Goal: Transaction & Acquisition: Purchase product/service

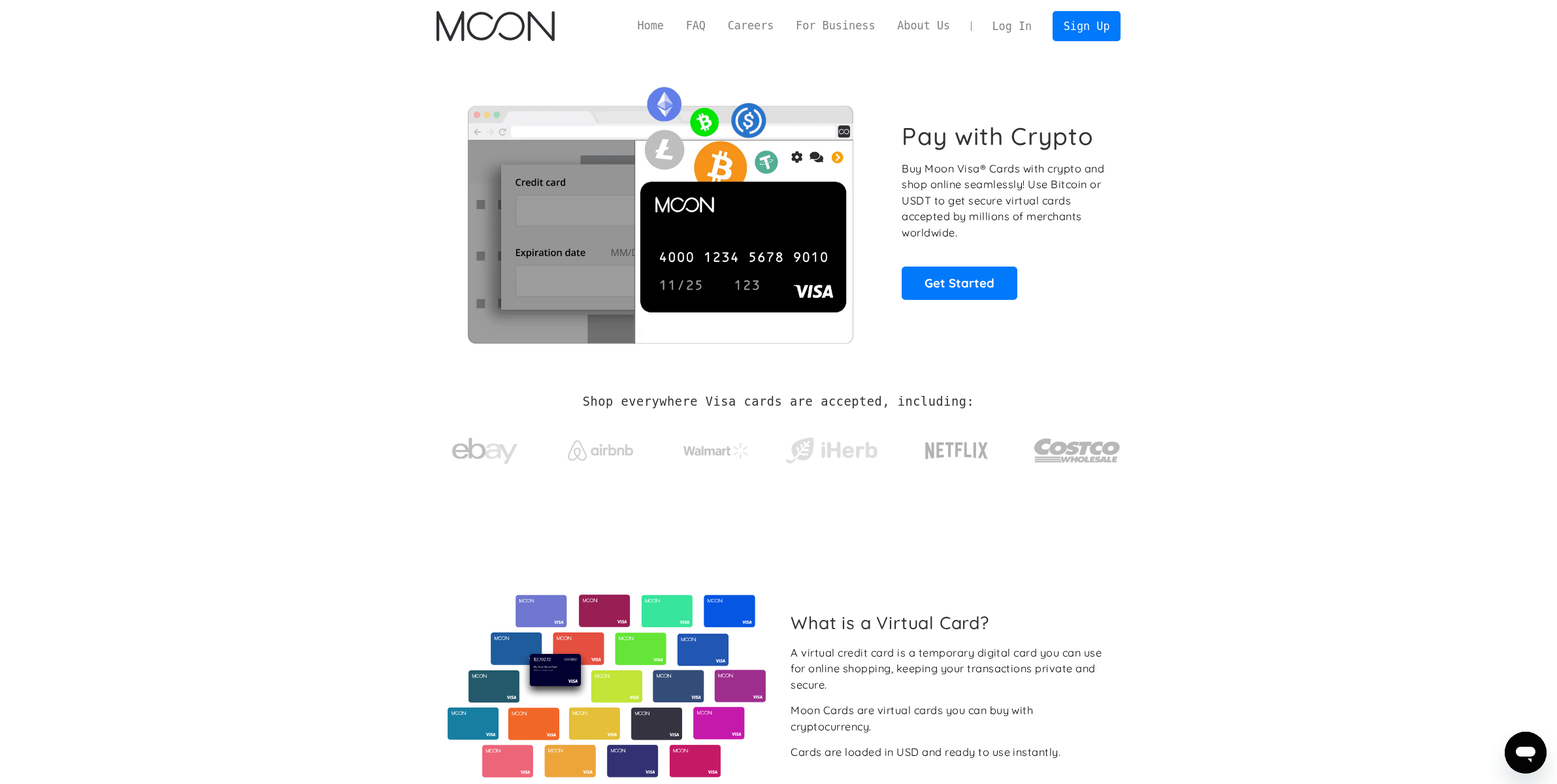
click at [1014, 27] on link "Log In" at bounding box center [1012, 25] width 62 height 28
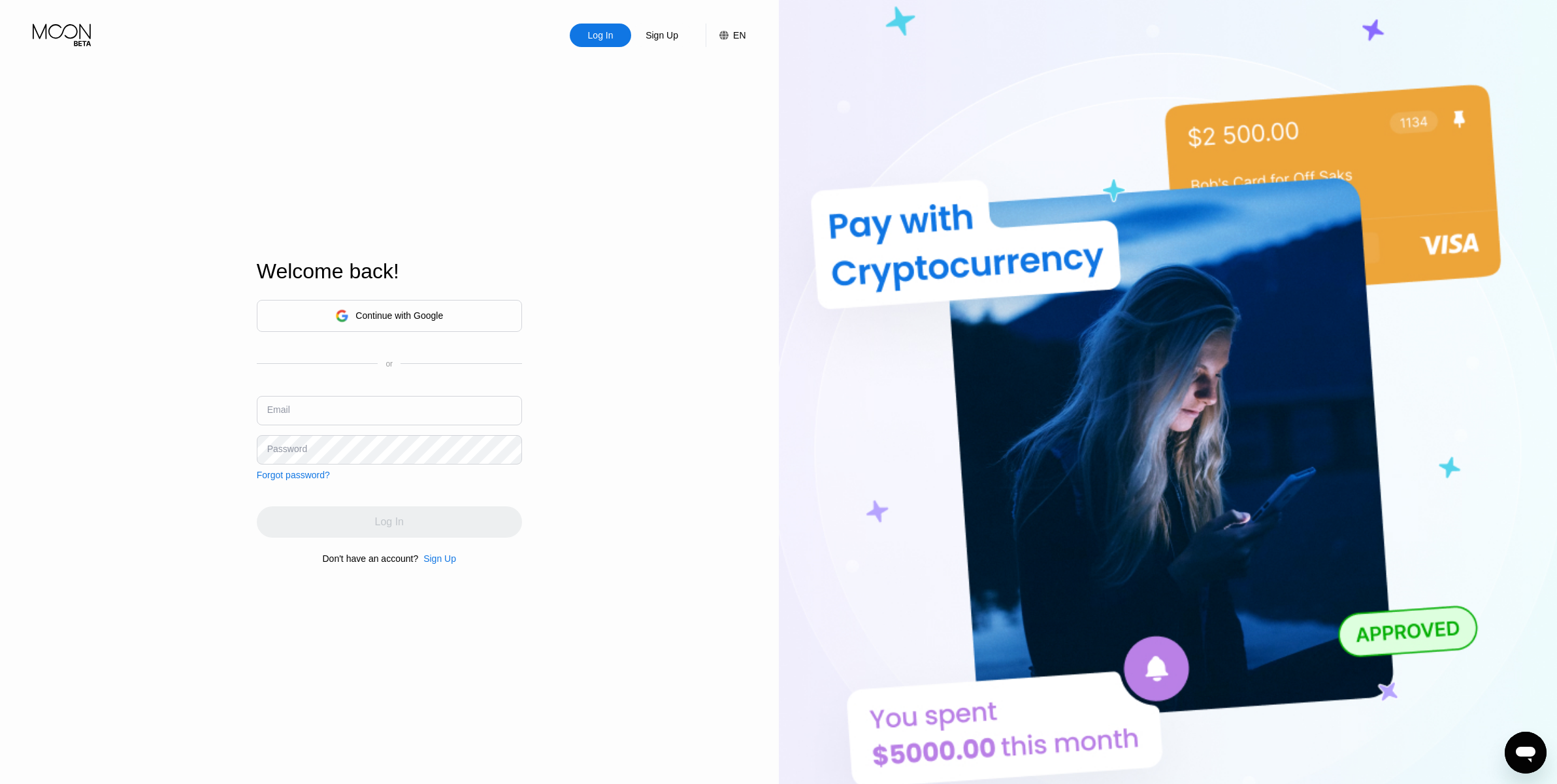
click at [737, 40] on div "EN" at bounding box center [739, 35] width 13 height 11
click at [707, 103] on img at bounding box center [712, 100] width 13 height 13
click at [706, 99] on img at bounding box center [712, 100] width 13 height 13
click at [648, 246] on div "Log In Sign Up EN Language English Save Welcome back! Continue with Google or E…" at bounding box center [389, 431] width 778 height 862
click at [631, 137] on div "Save" at bounding box center [631, 144] width 57 height 26
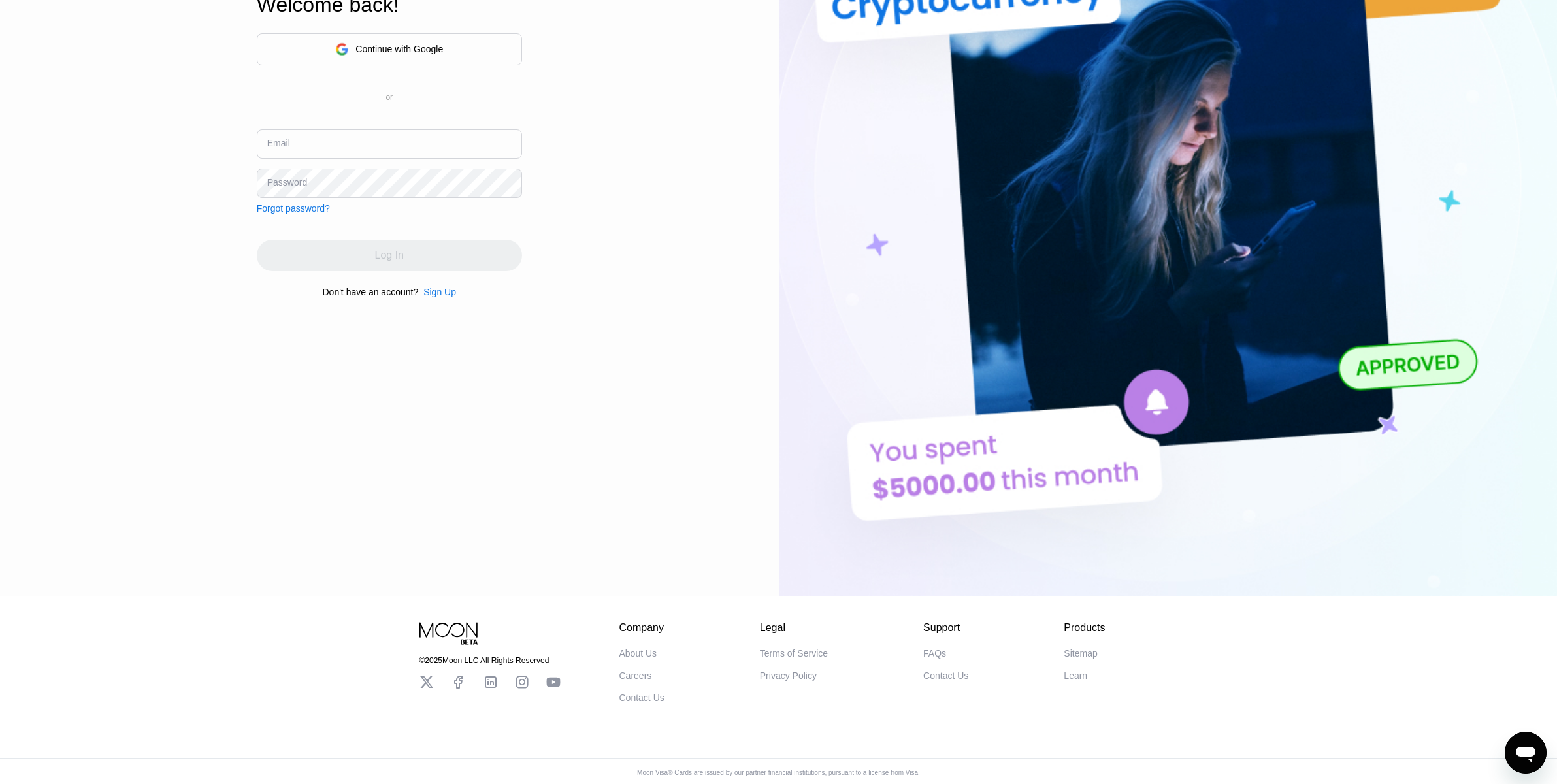
scroll to position [200, 0]
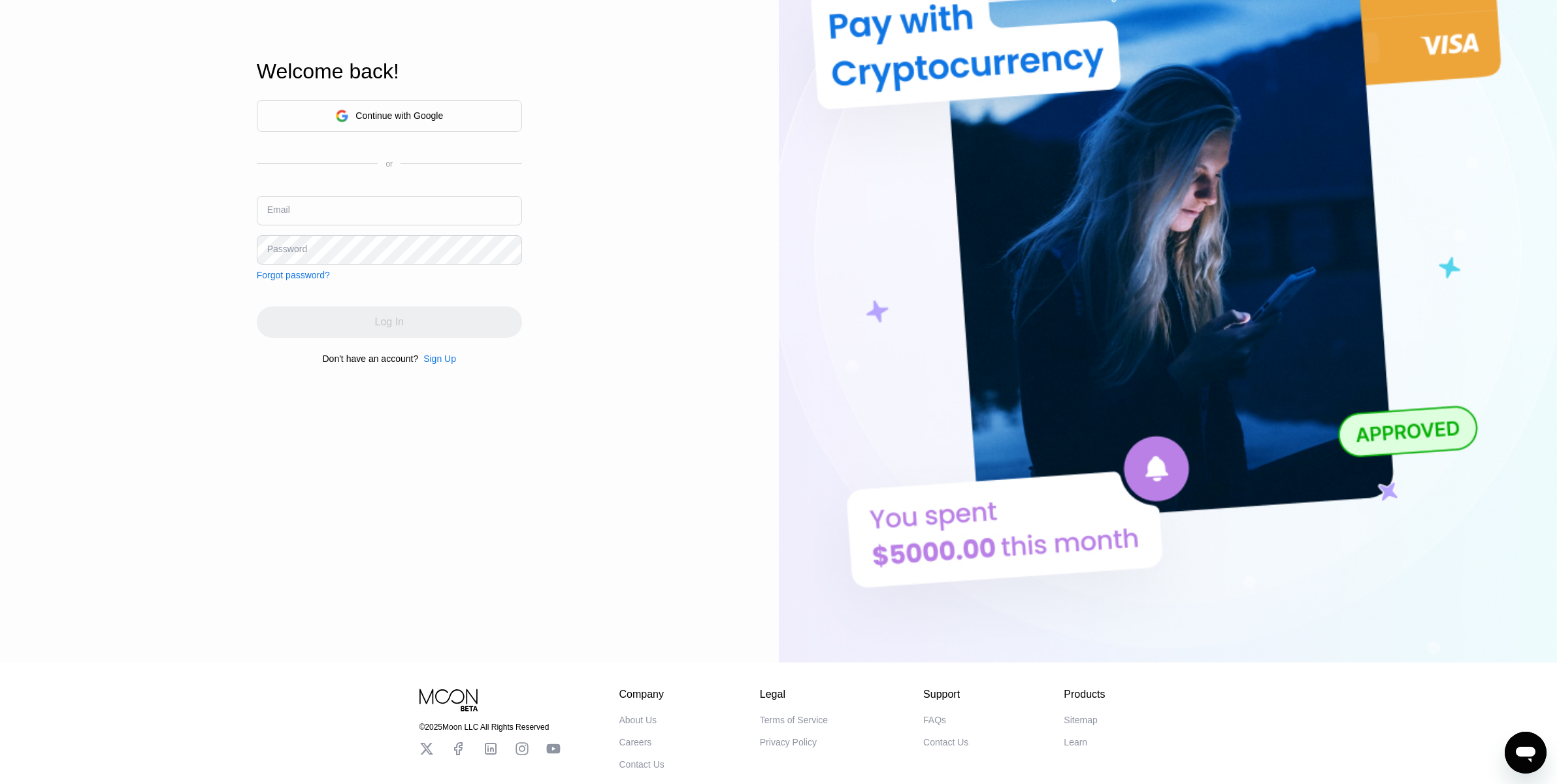
click at [316, 212] on input "text" at bounding box center [390, 211] width 266 height 29
paste input "tube.shadily236@passinbox.com"
type input "tube.shadily236@passinbox.com"
click at [98, 394] on div "Log In Sign Up EN Language English Save Welcome back! Continue with Google or E…" at bounding box center [389, 230] width 778 height 862
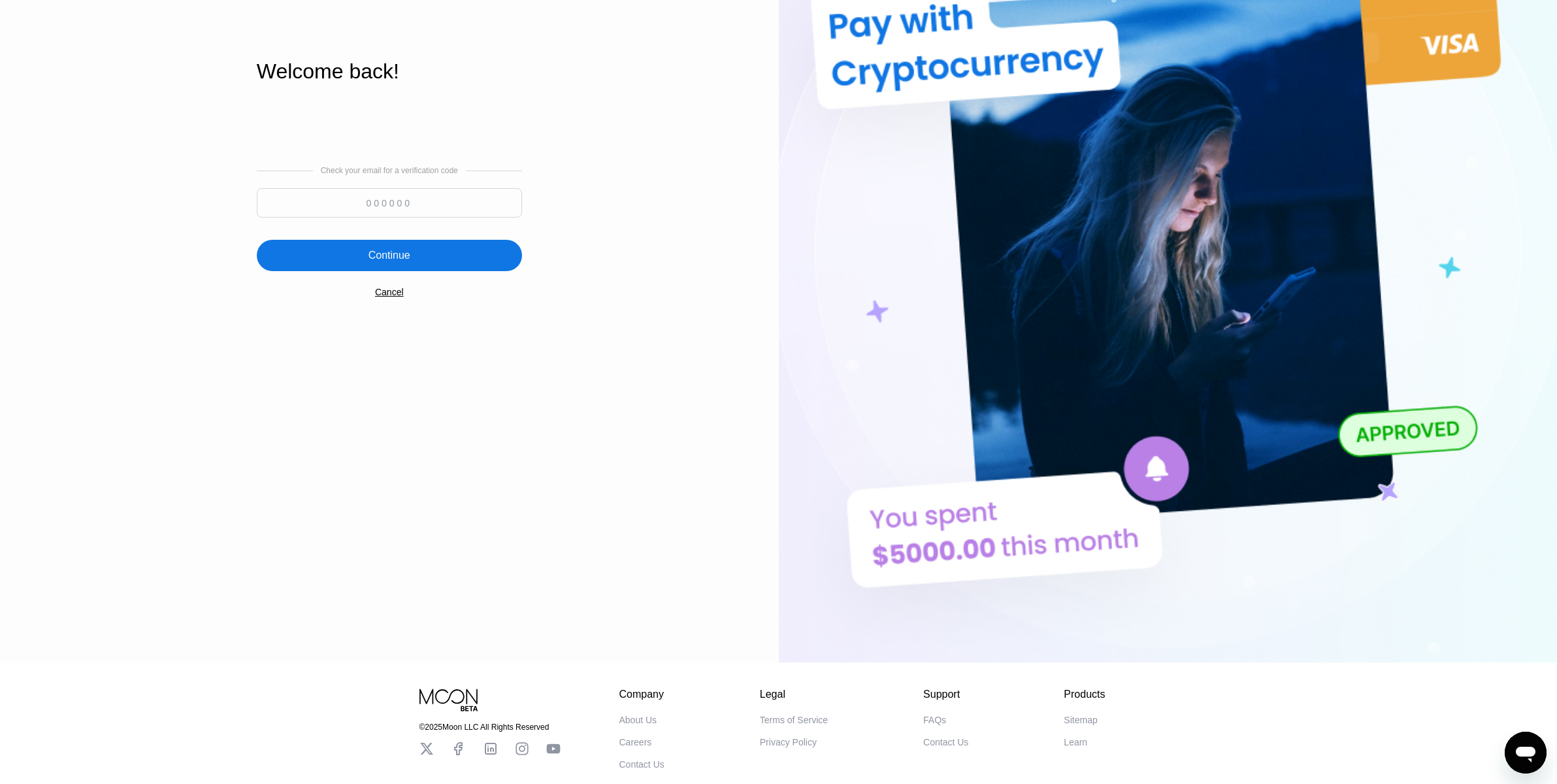
click at [399, 200] on input at bounding box center [390, 203] width 266 height 29
paste input "330219"
type input "330219"
click at [380, 255] on div "Continue" at bounding box center [389, 255] width 42 height 13
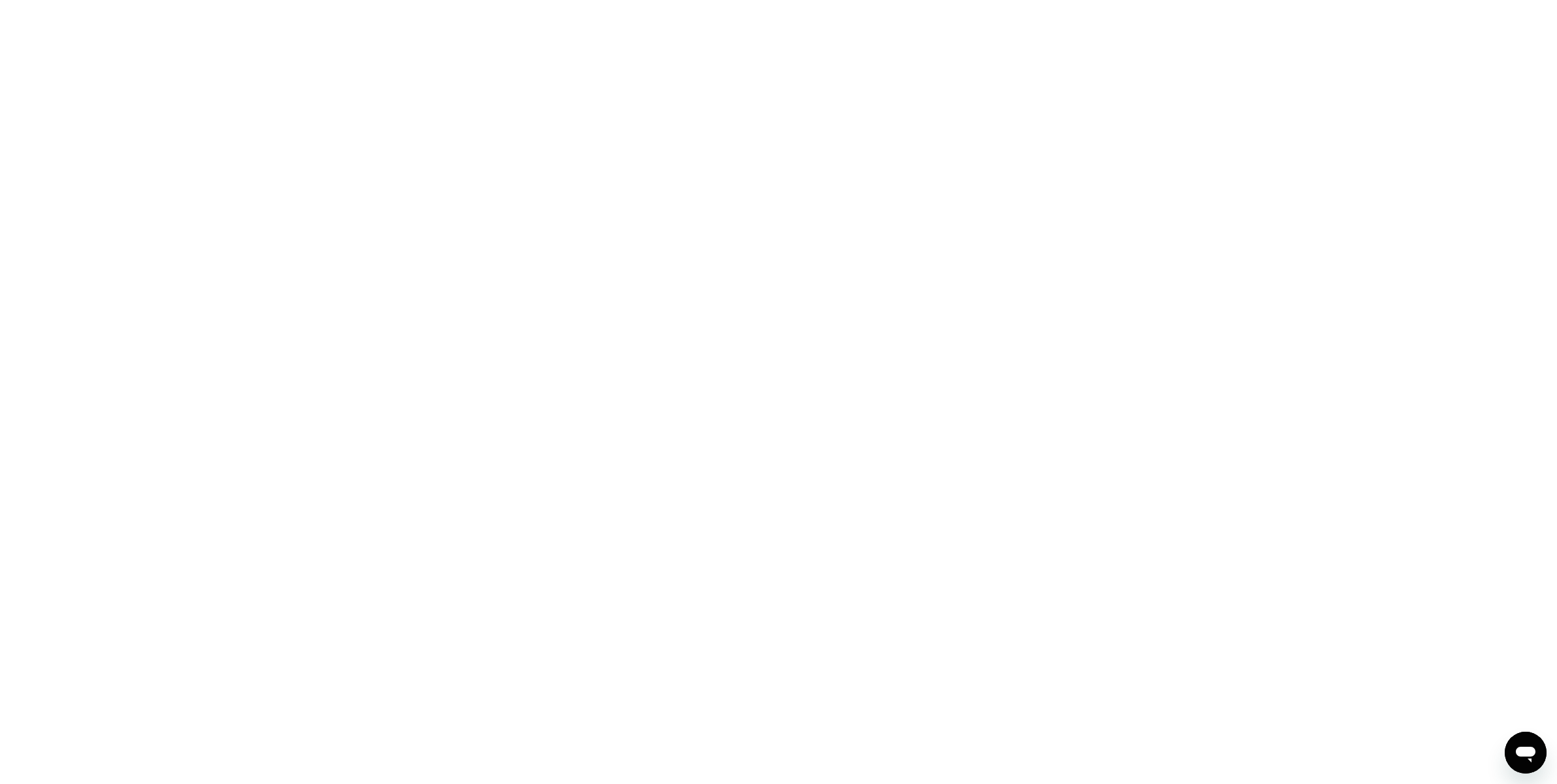
scroll to position [0, 0]
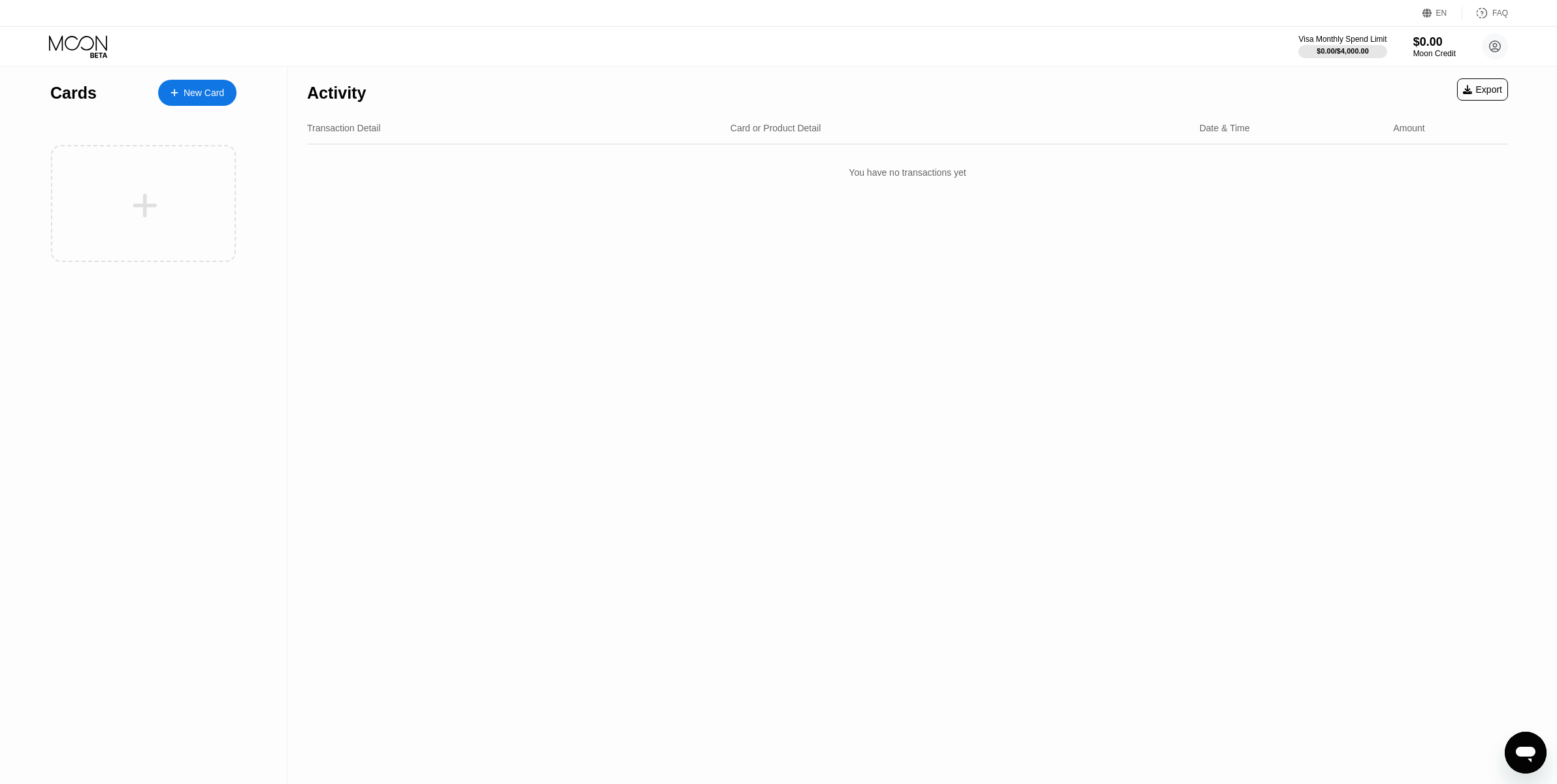
click at [192, 97] on div "New Card" at bounding box center [203, 93] width 40 height 11
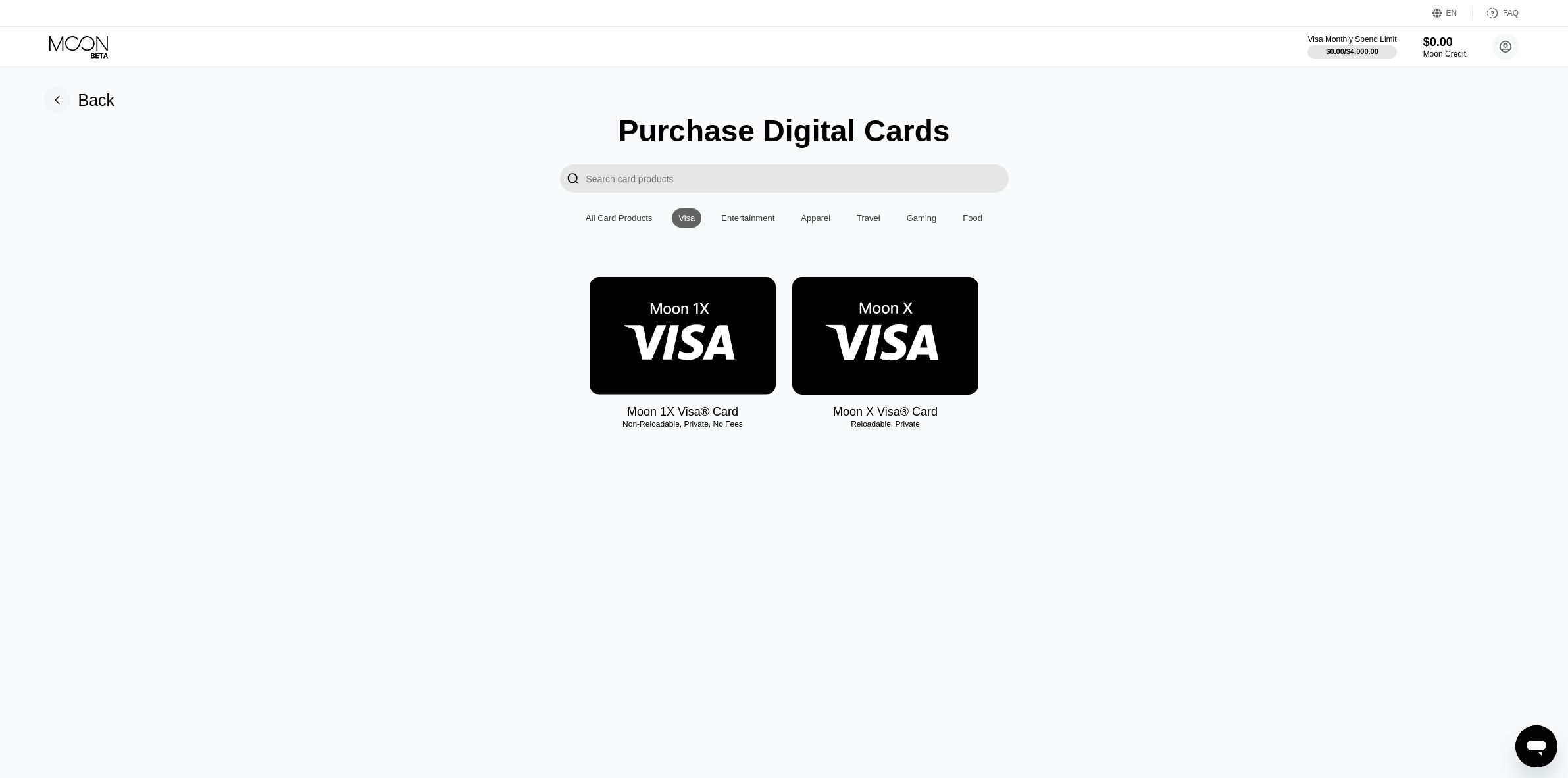
click at [689, 328] on img at bounding box center [682, 336] width 186 height 118
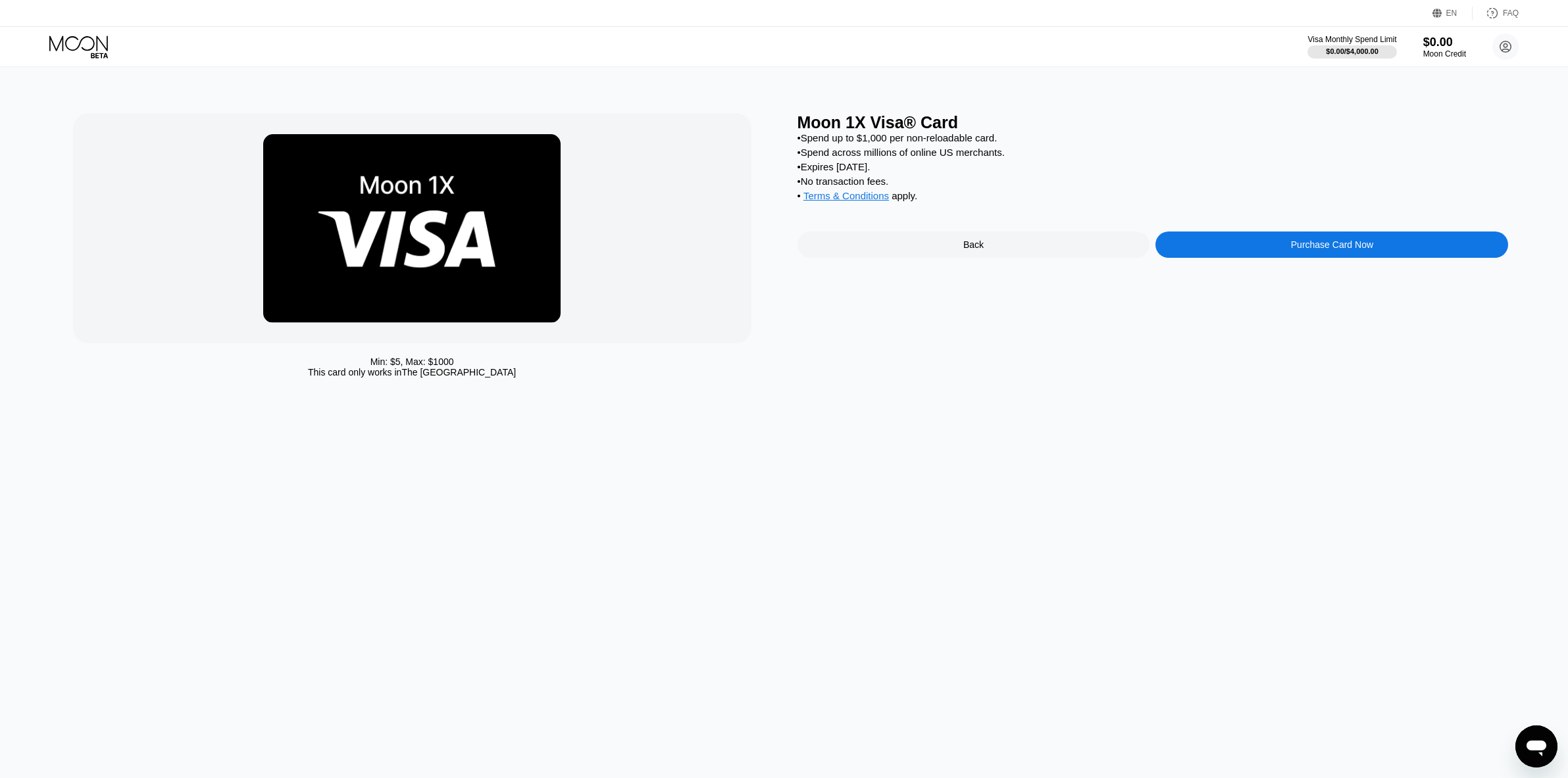
click at [927, 258] on div "Back" at bounding box center [974, 244] width 353 height 27
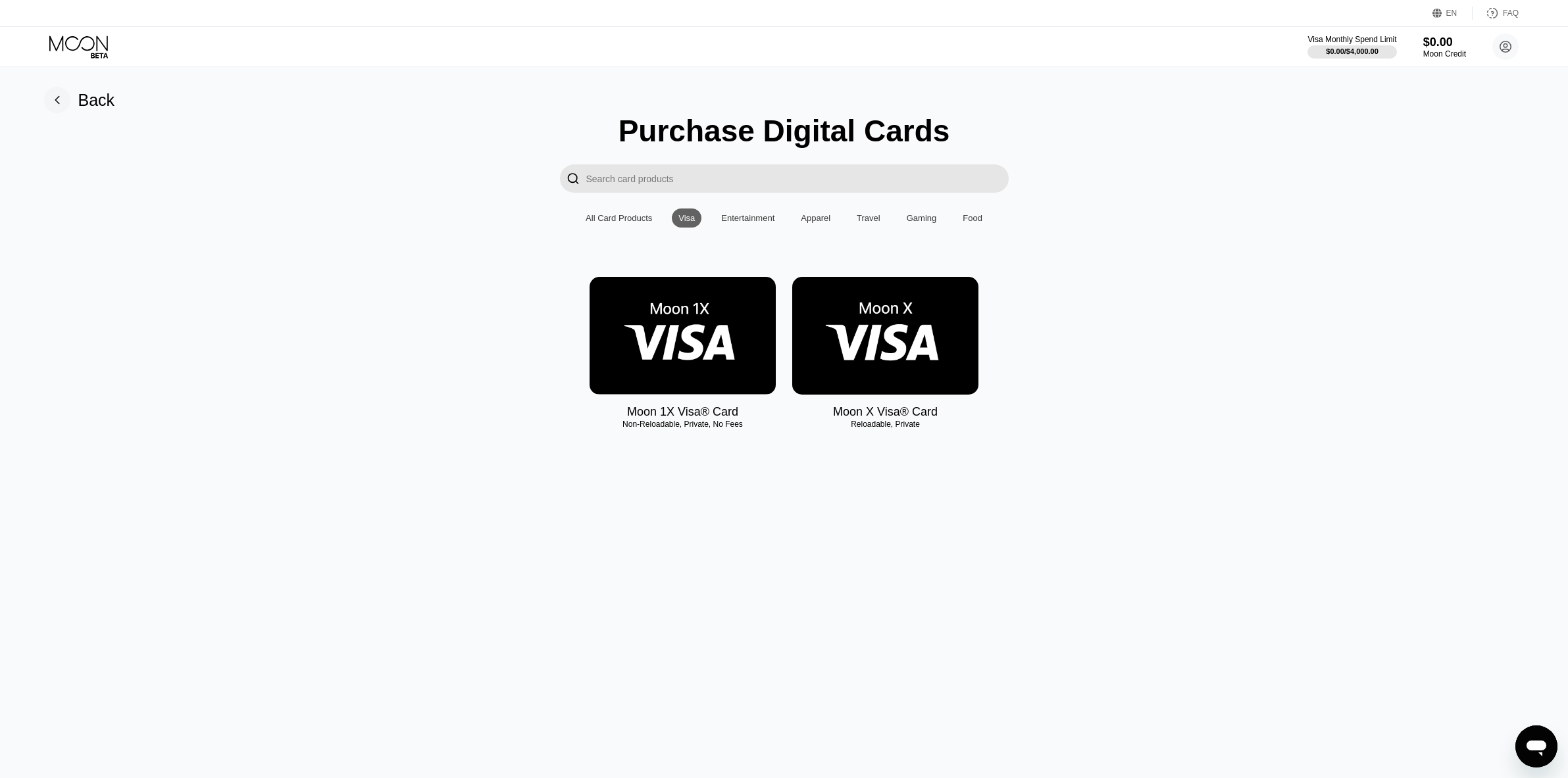
click at [1451, 11] on div "EN" at bounding box center [1451, 13] width 11 height 9
click at [1419, 87] on div "English" at bounding box center [1383, 74] width 125 height 27
click at [1162, 104] on div "Back Purchase Digital Cards  All Card Products Visa Entertainment Apparel Trav…" at bounding box center [785, 422] width 1580 height 711
click at [1381, 266] on div "Purchase Digital Cards  All Card Products Visa Entertainment Apparel Travel Ga…" at bounding box center [784, 279] width 1539 height 332
click at [1358, 100] on div "English" at bounding box center [1374, 99] width 90 height 11
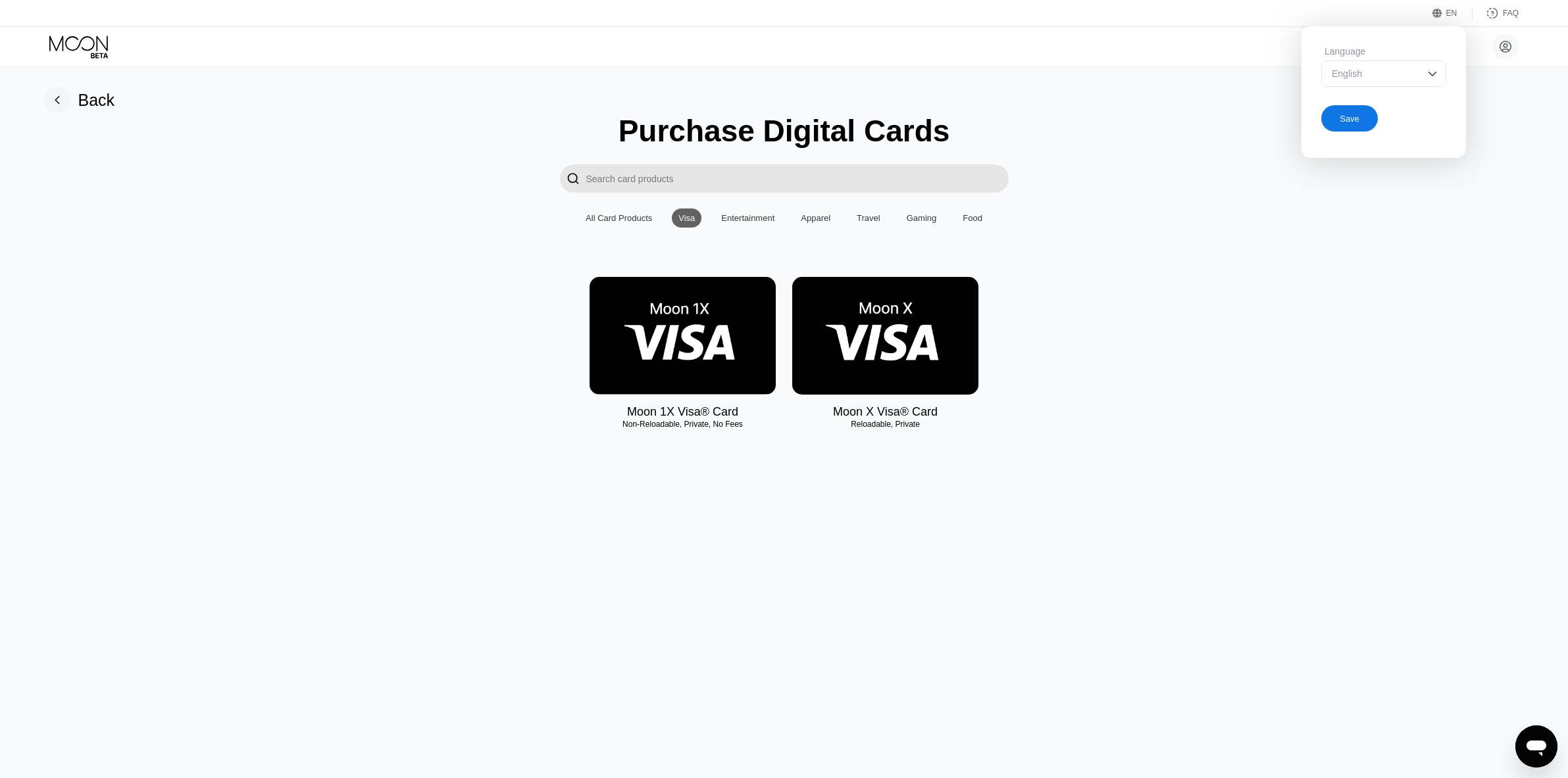
click at [1363, 119] on div "Save" at bounding box center [1350, 118] width 57 height 27
click at [908, 358] on img at bounding box center [884, 336] width 186 height 118
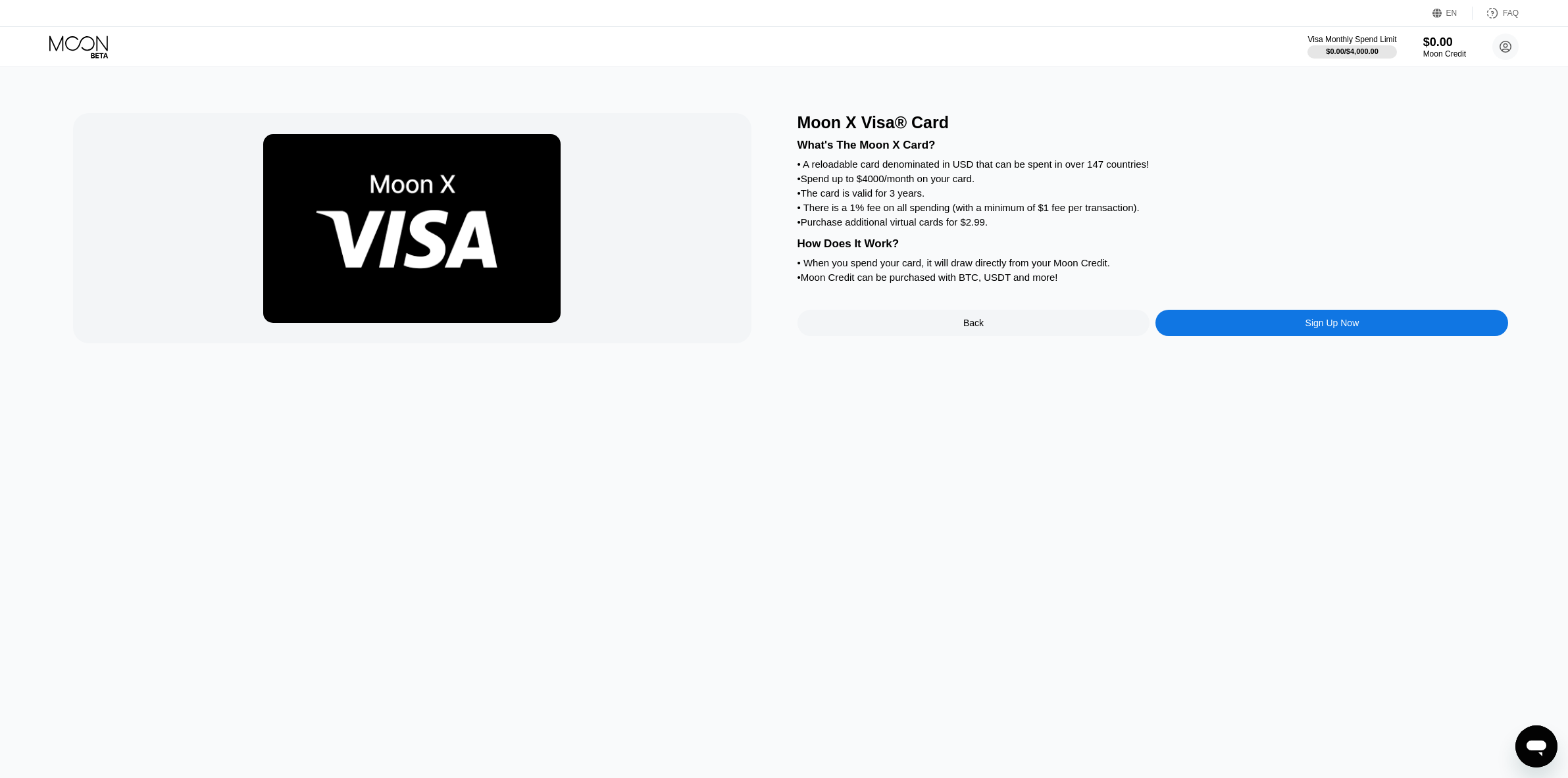
click at [1091, 164] on div "• A reloadable card denominated in USD that can be spent in over 147 countries!" at bounding box center [1153, 163] width 711 height 11
click at [1397, 336] on div "Sign Up Now" at bounding box center [1332, 323] width 353 height 27
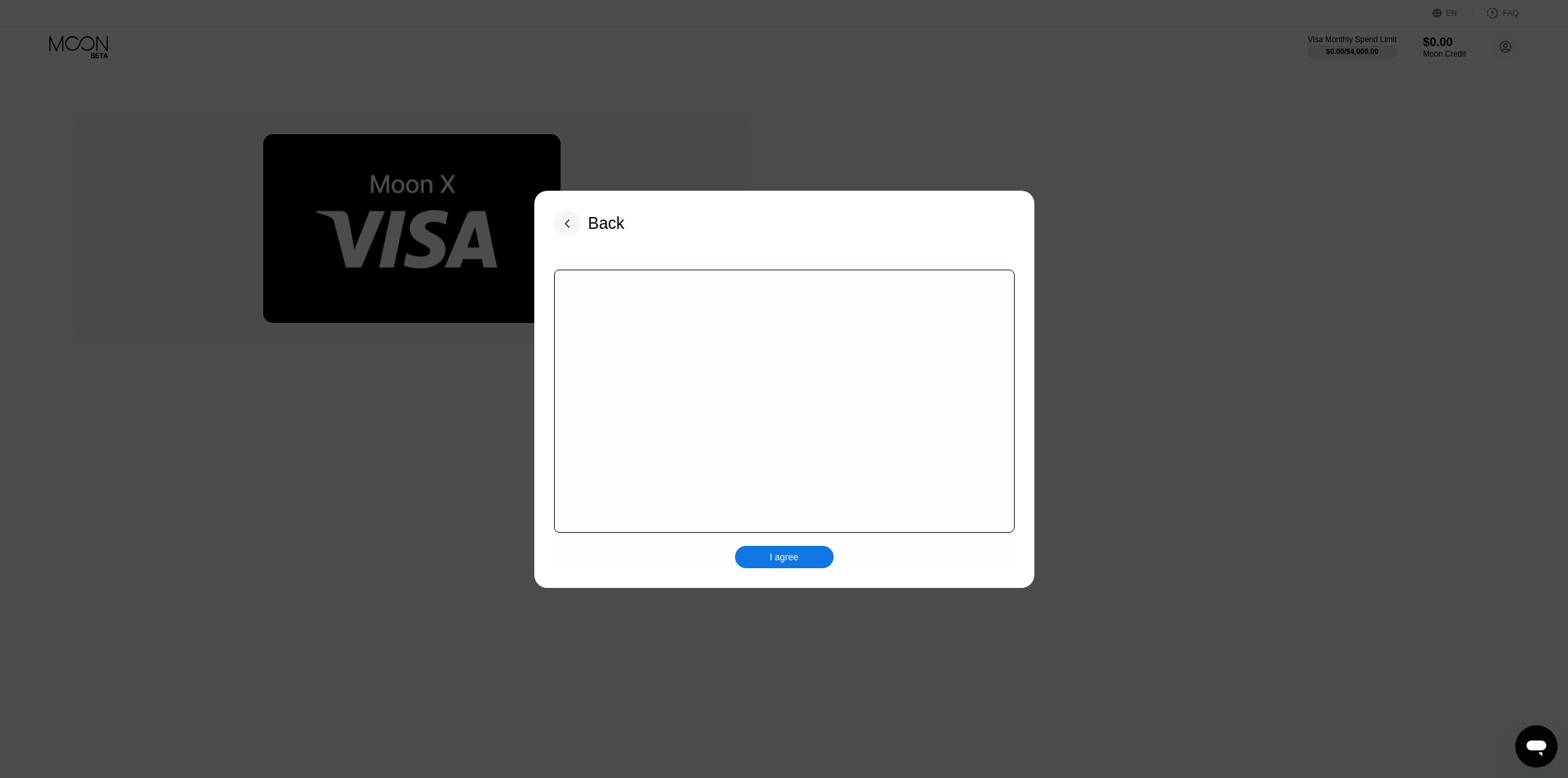
click at [958, 376] on div at bounding box center [784, 401] width 460 height 264
click at [791, 562] on div "I agree" at bounding box center [784, 558] width 29 height 12
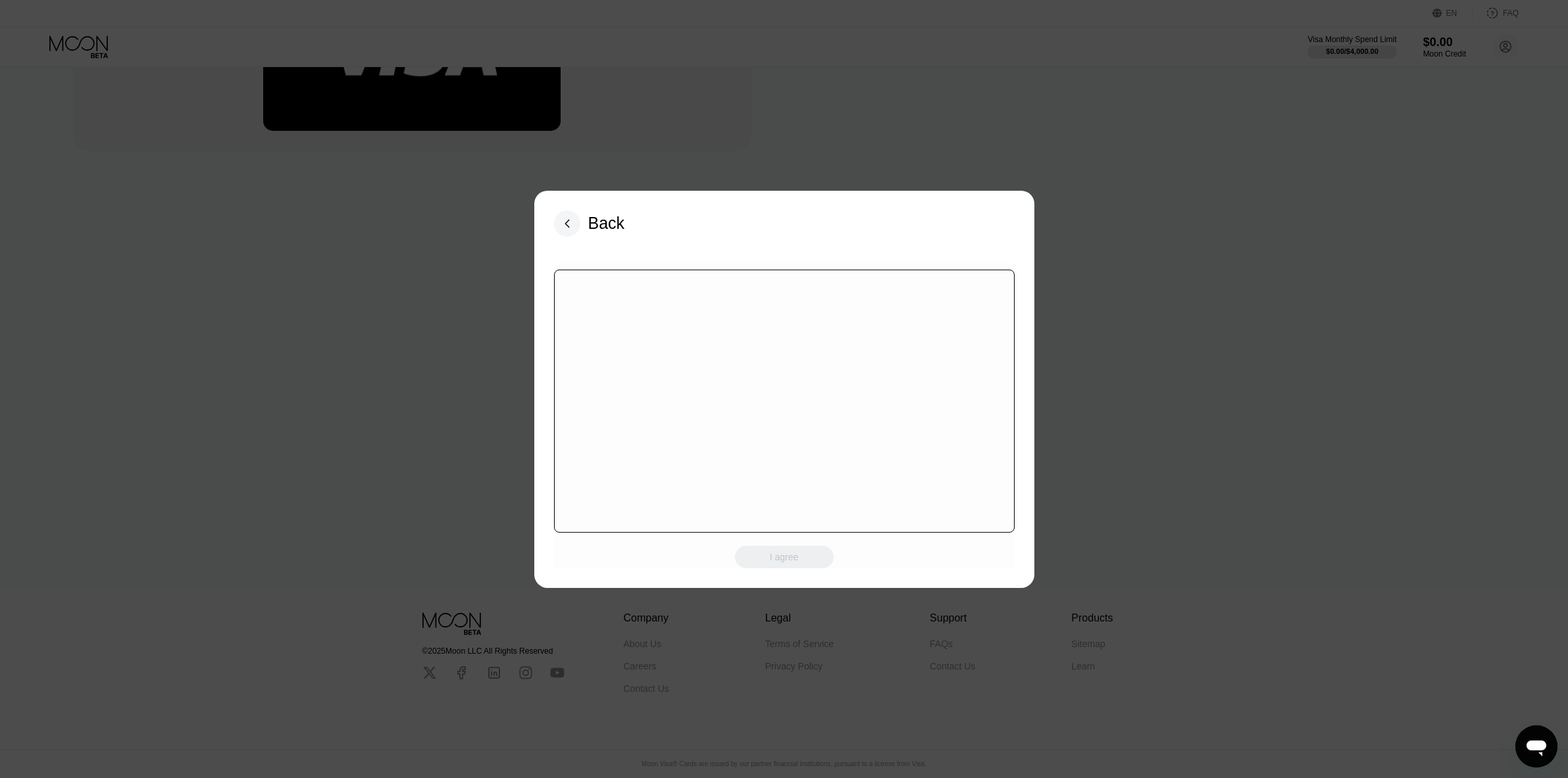
scroll to position [202, 0]
click at [790, 553] on div "I agree" at bounding box center [784, 557] width 98 height 23
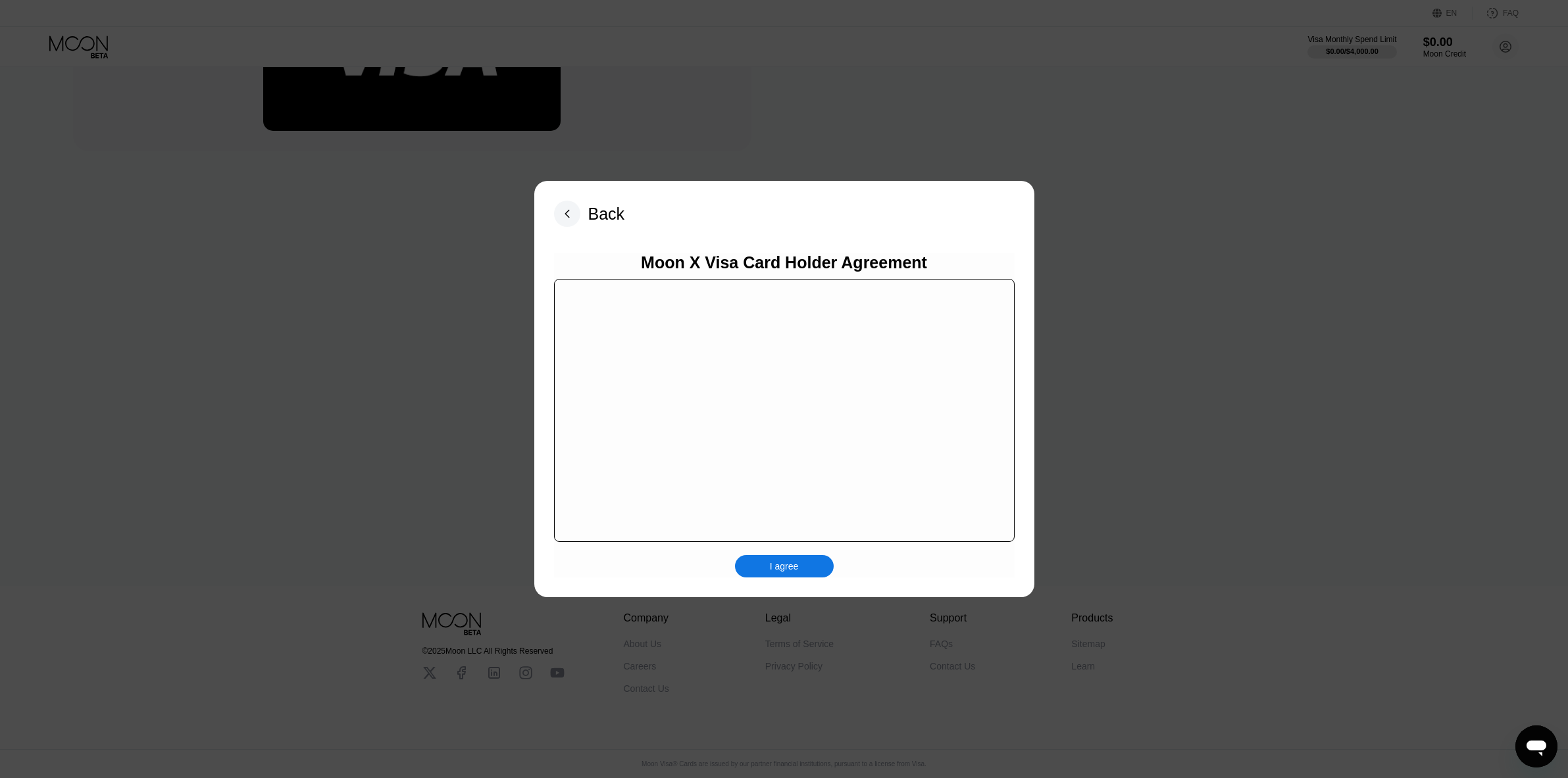
scroll to position [8554, 0]
click at [793, 566] on div "I agree" at bounding box center [784, 567] width 29 height 12
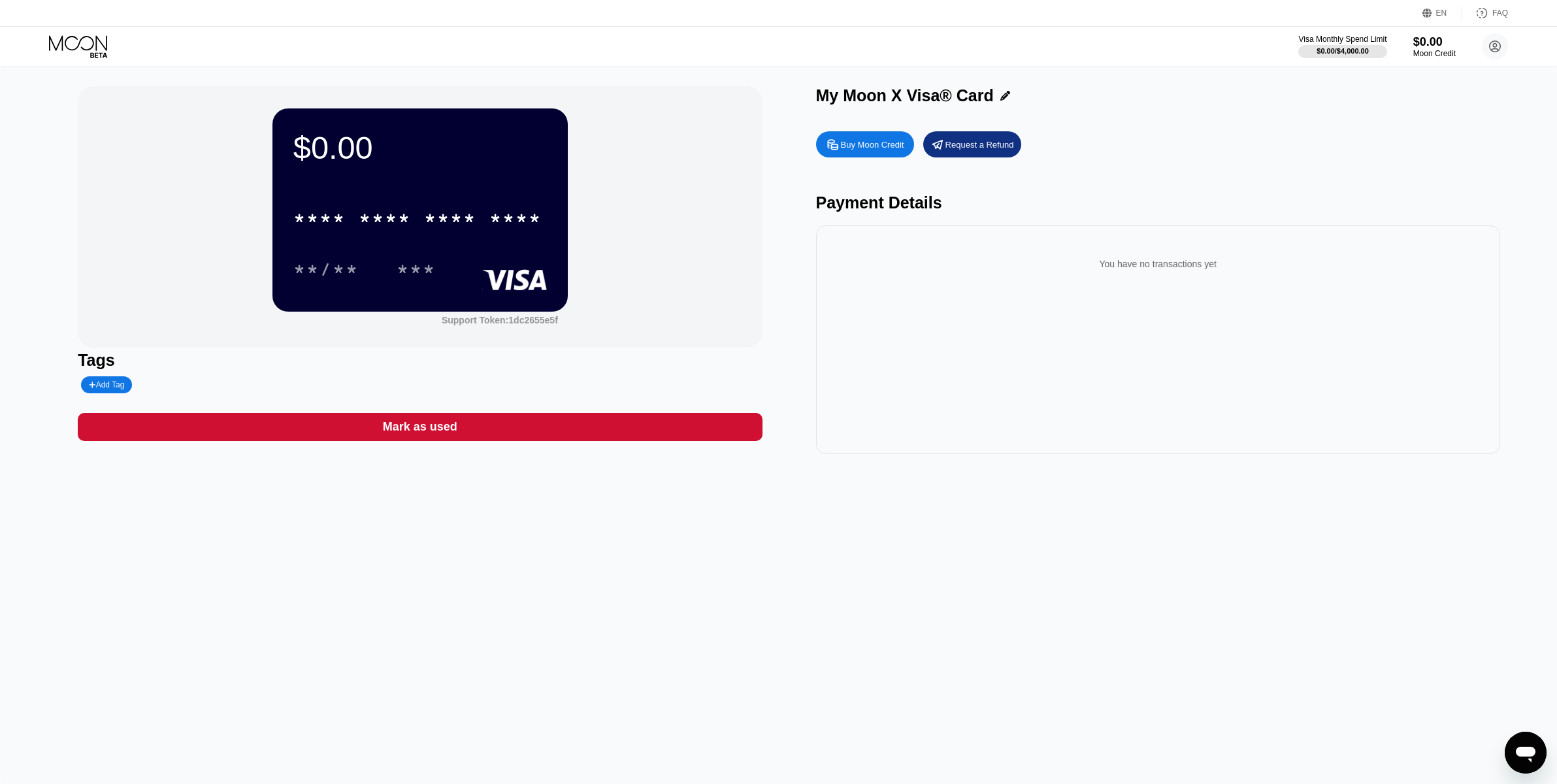
click at [1345, 421] on div "You have no transactions yet" at bounding box center [1158, 340] width 684 height 228
click at [100, 390] on div "Add Tag" at bounding box center [106, 384] width 35 height 9
click at [159, 547] on div "$0.00 * * * * * * * * * * * * **** **/** *** Support Token: 1dc2655e5f Tags Mar…" at bounding box center [778, 425] width 1557 height 718
click at [209, 385] on icon at bounding box center [213, 385] width 8 height 8
click at [430, 432] on div "Mark as used" at bounding box center [420, 426] width 74 height 15
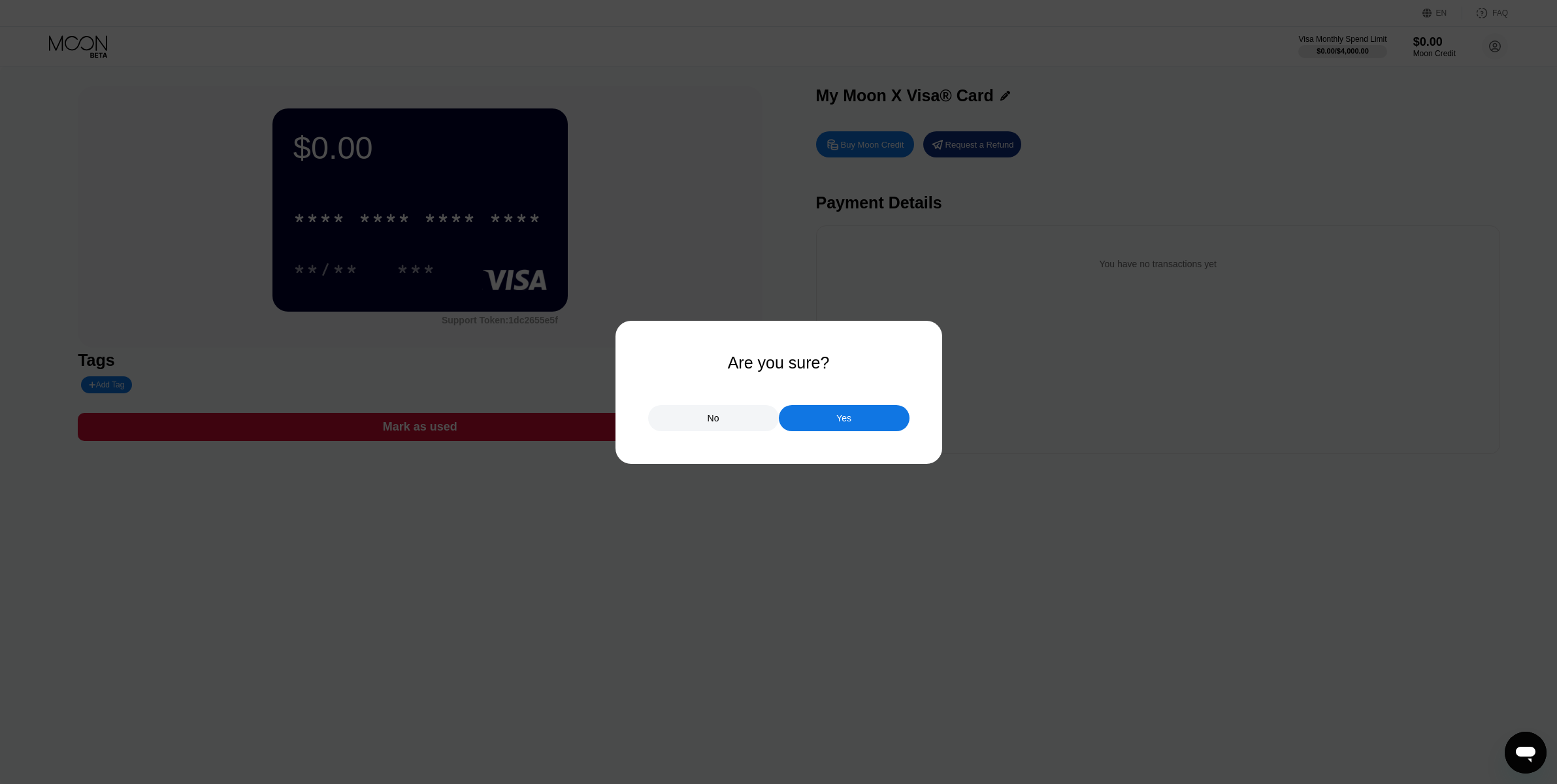
click at [708, 413] on div "No" at bounding box center [714, 418] width 131 height 26
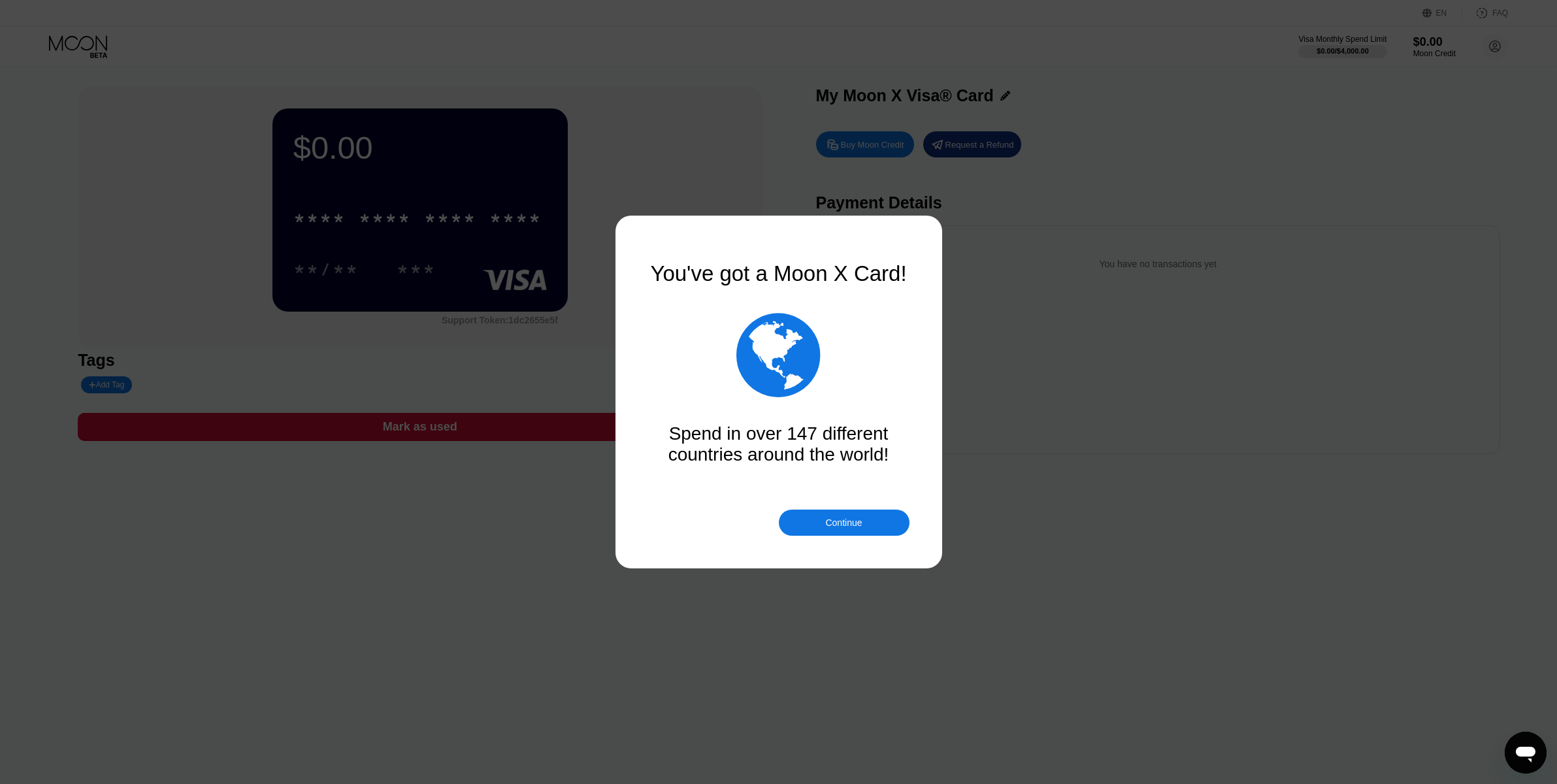
click at [854, 524] on div "Continue" at bounding box center [843, 522] width 36 height 11
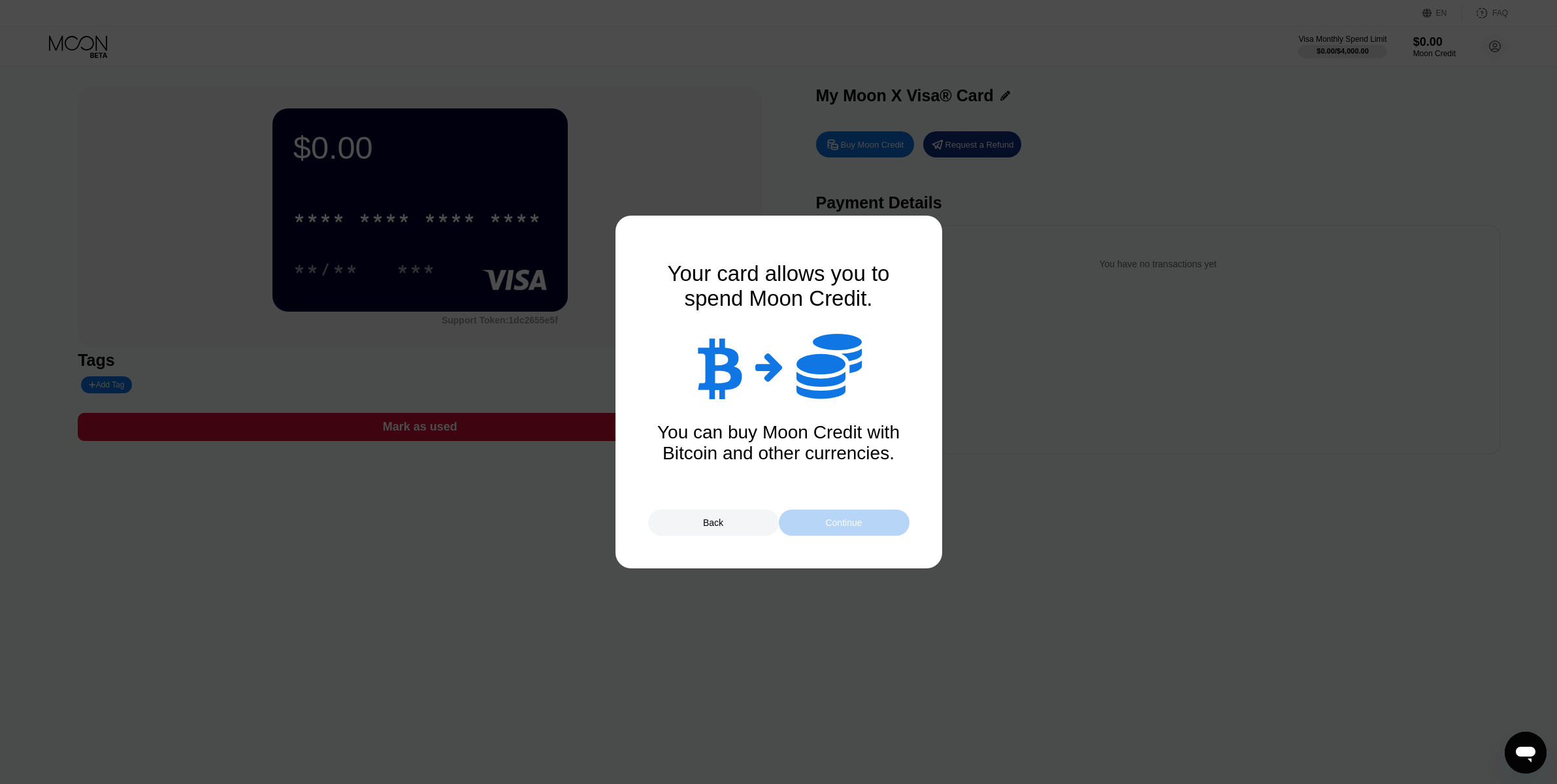
click at [858, 531] on div "Continue" at bounding box center [844, 522] width 131 height 26
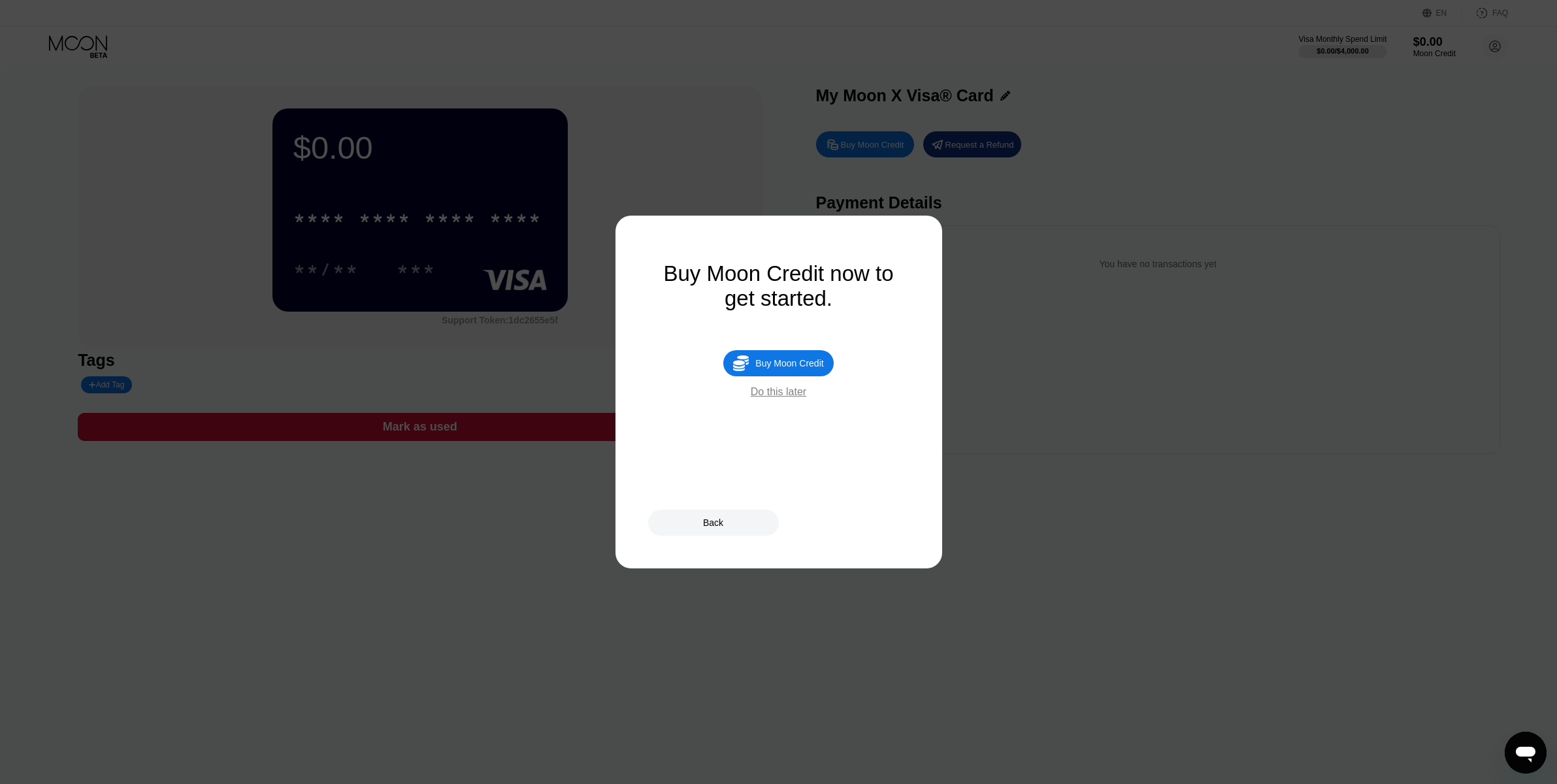
click at [790, 368] on div "Buy Moon Credit" at bounding box center [789, 363] width 68 height 11
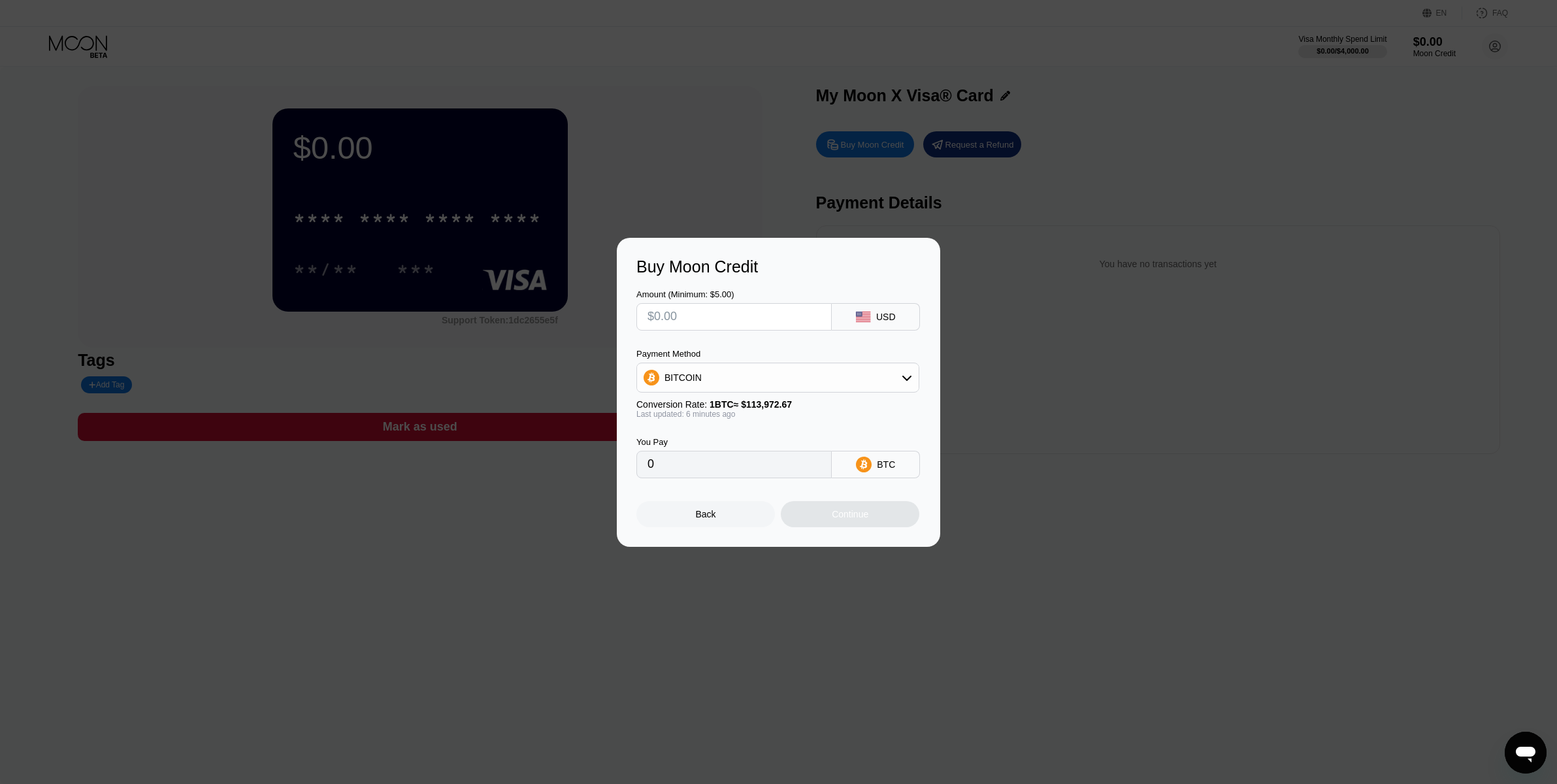
click at [881, 313] on div "USD" at bounding box center [886, 316] width 20 height 11
click at [875, 309] on div "USD" at bounding box center [876, 316] width 88 height 27
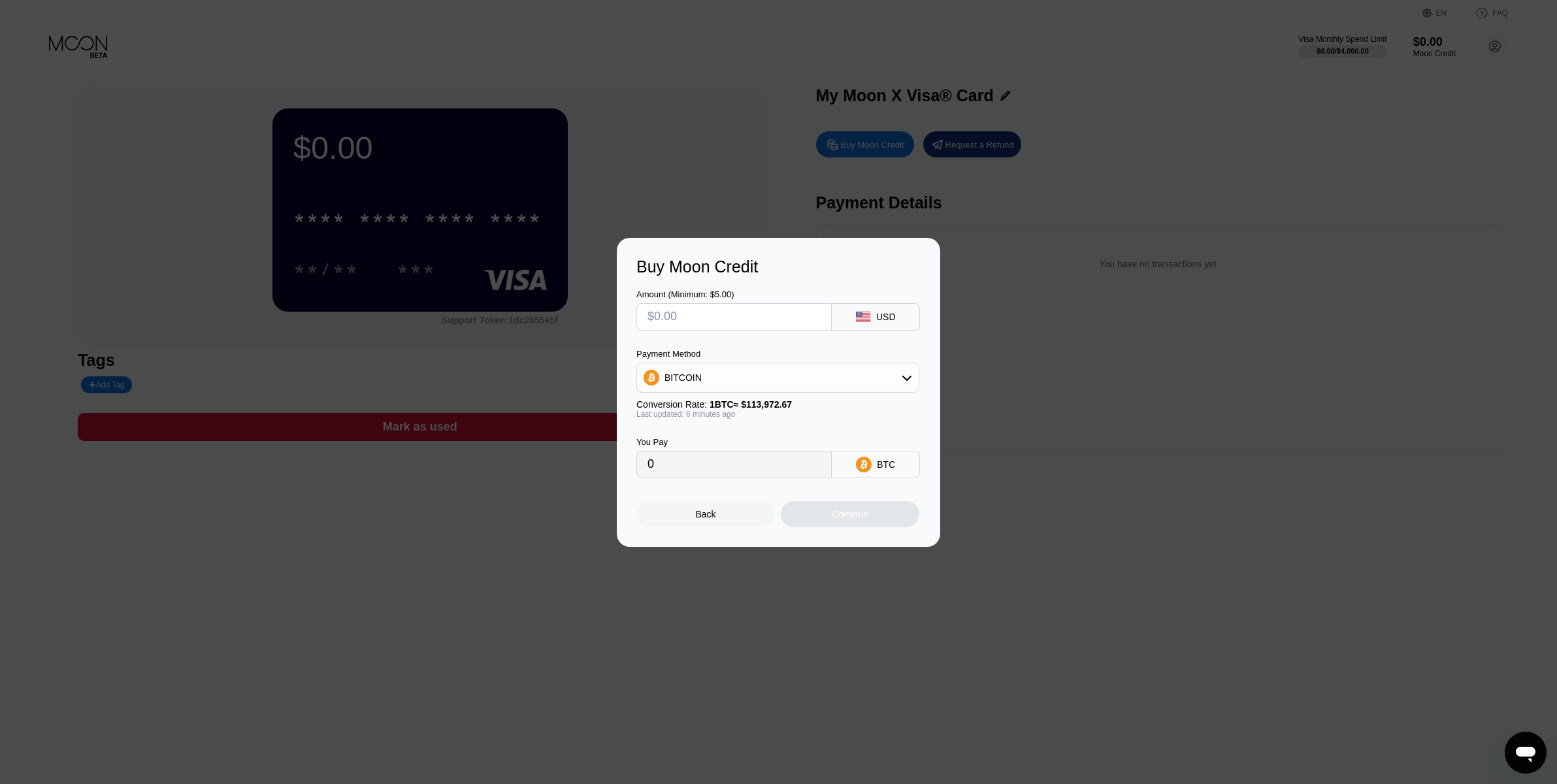
click at [893, 306] on div "USD" at bounding box center [876, 316] width 88 height 27
click at [906, 374] on icon at bounding box center [906, 377] width 11 height 11
click at [696, 401] on div "BITCOIN" at bounding box center [778, 413] width 275 height 26
click at [728, 321] on input "text" at bounding box center [734, 316] width 173 height 26
type input "$5"
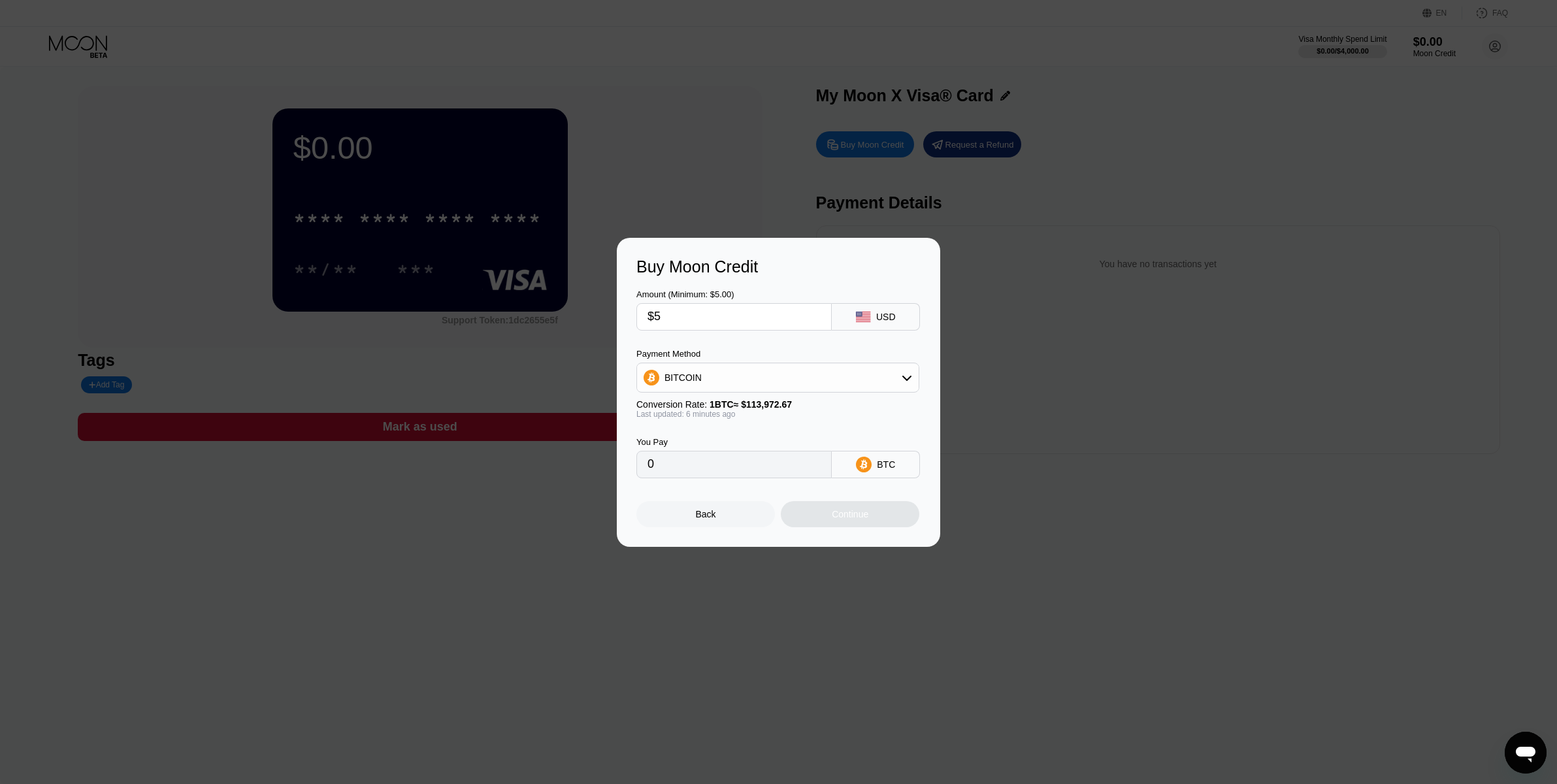
type input "0.00004394"
type input "$50"
type input "0.00043931"
type input "$500"
type input "0.00439304"
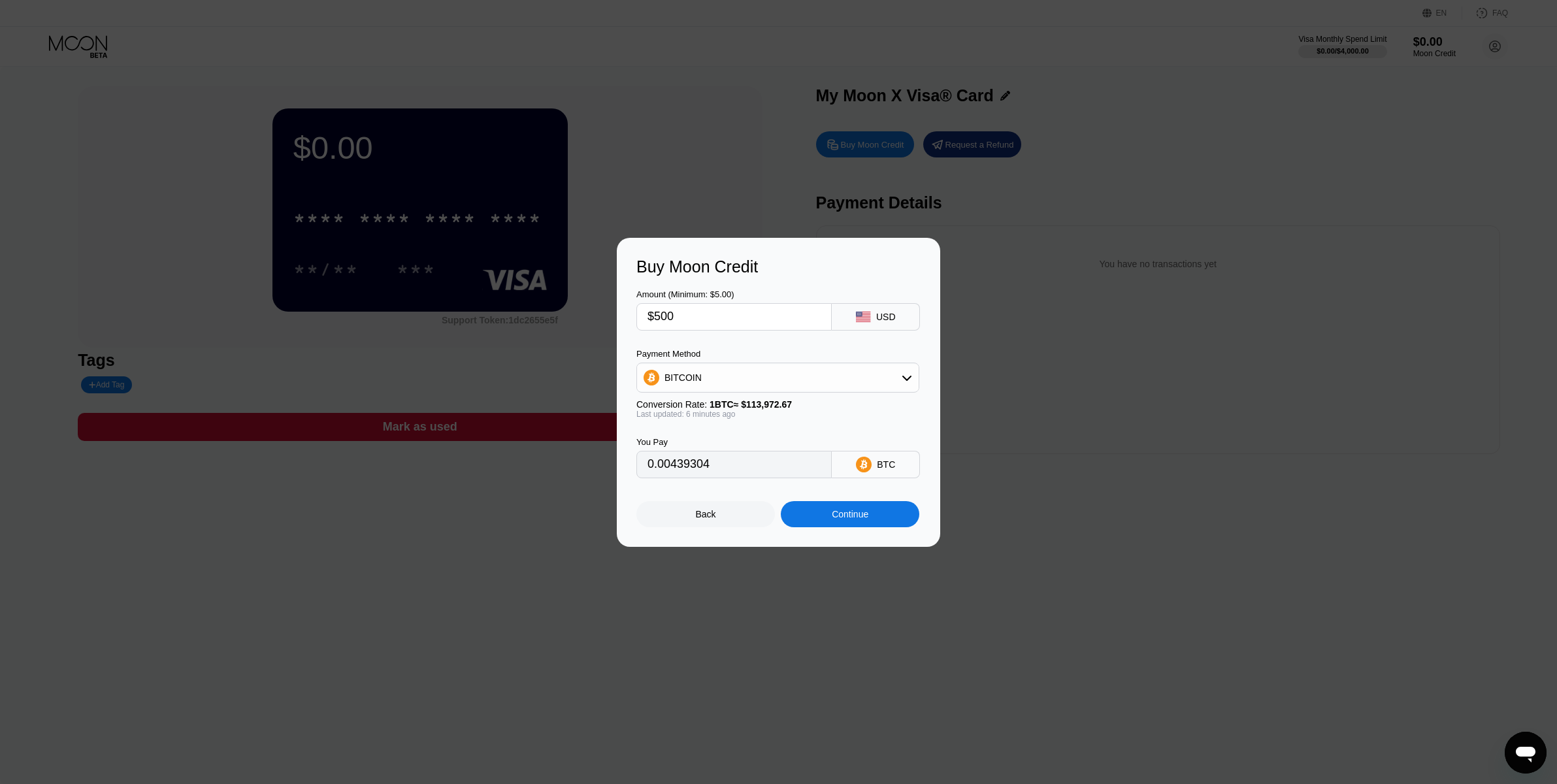
type input "$500"
click at [633, 492] on div "Buy Moon Credit Amount (Minimum: $5.00) $500 USD Payment Method BITCOIN Convers…" at bounding box center [778, 392] width 323 height 309
click at [895, 467] on div "BTC" at bounding box center [876, 465] width 88 height 27
click at [891, 439] on div "You Pay 0.00439304 BTC" at bounding box center [778, 448] width 284 height 60
click at [864, 519] on div "Continue" at bounding box center [850, 514] width 36 height 11
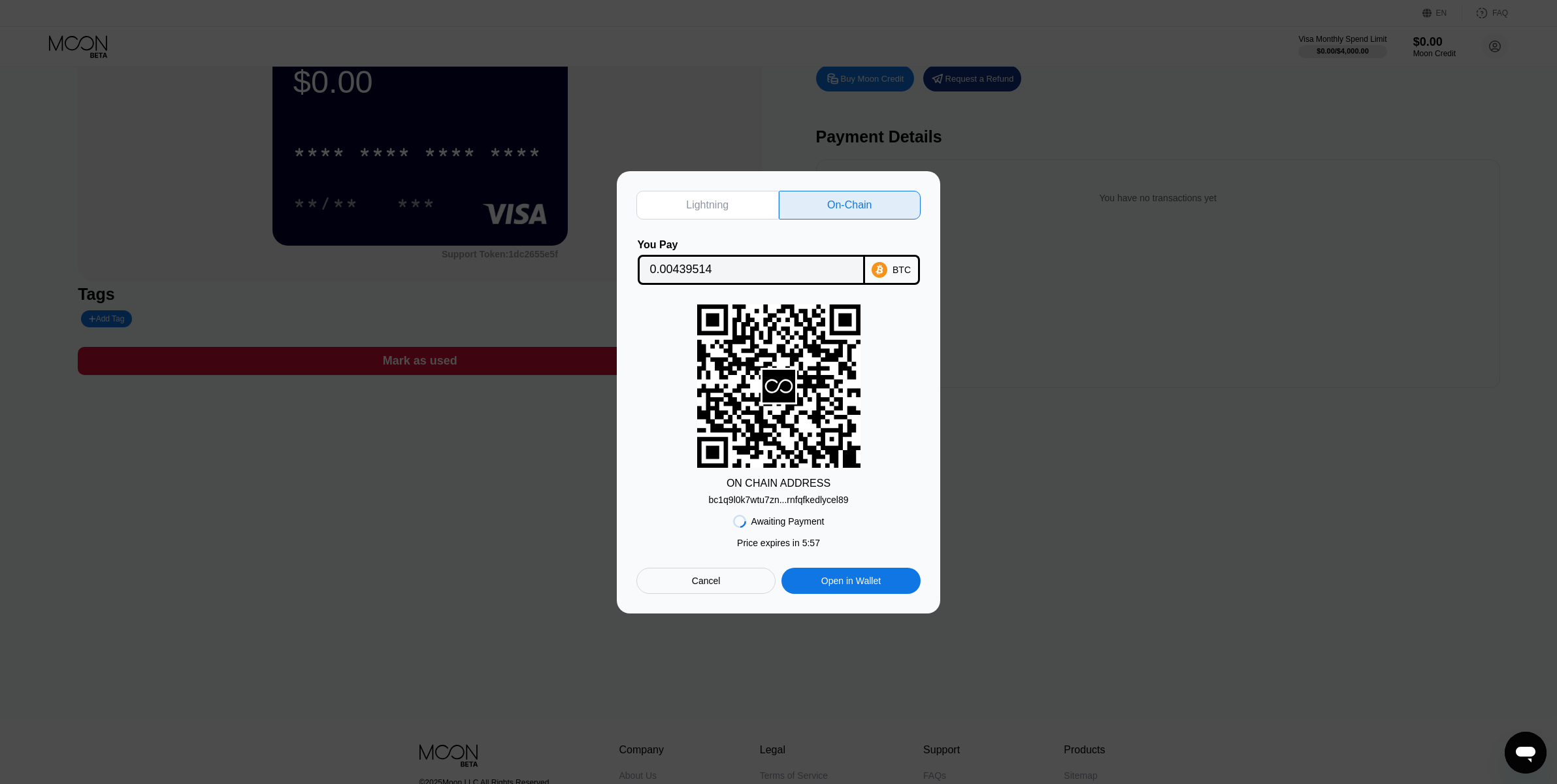
scroll to position [66, 0]
click at [776, 502] on div "bc1q9l0k7wtu7zn...rnfqfkedlycel89" at bounding box center [778, 499] width 140 height 11
click at [899, 269] on div "BTC" at bounding box center [902, 269] width 19 height 11
click at [662, 397] on div "ON CHAIN ADDRESS bc1q9l0k7wtu7zn...rnfqfkedlycel89" at bounding box center [778, 404] width 284 height 200
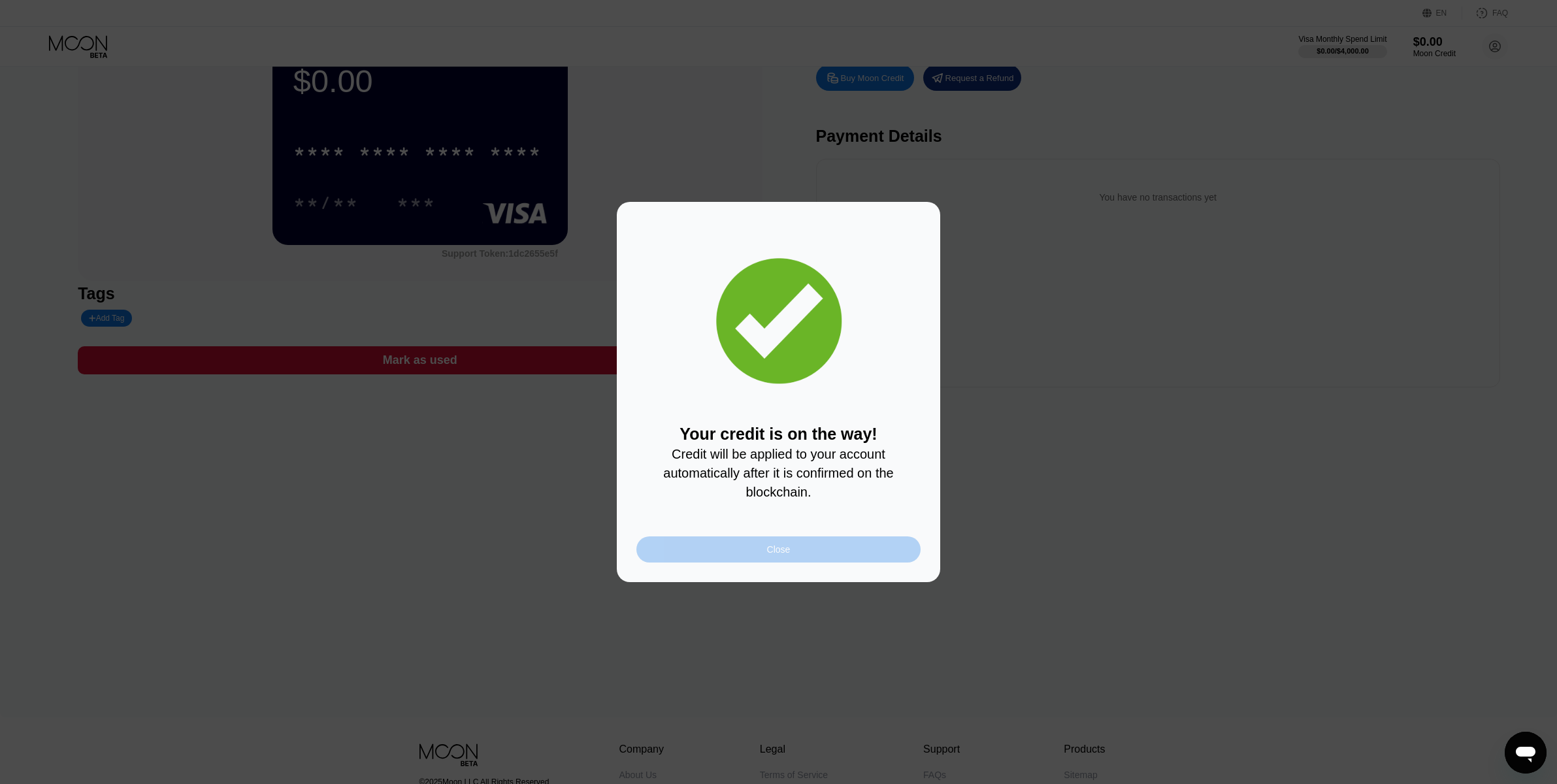
click at [780, 555] on div "Close" at bounding box center [778, 549] width 23 height 11
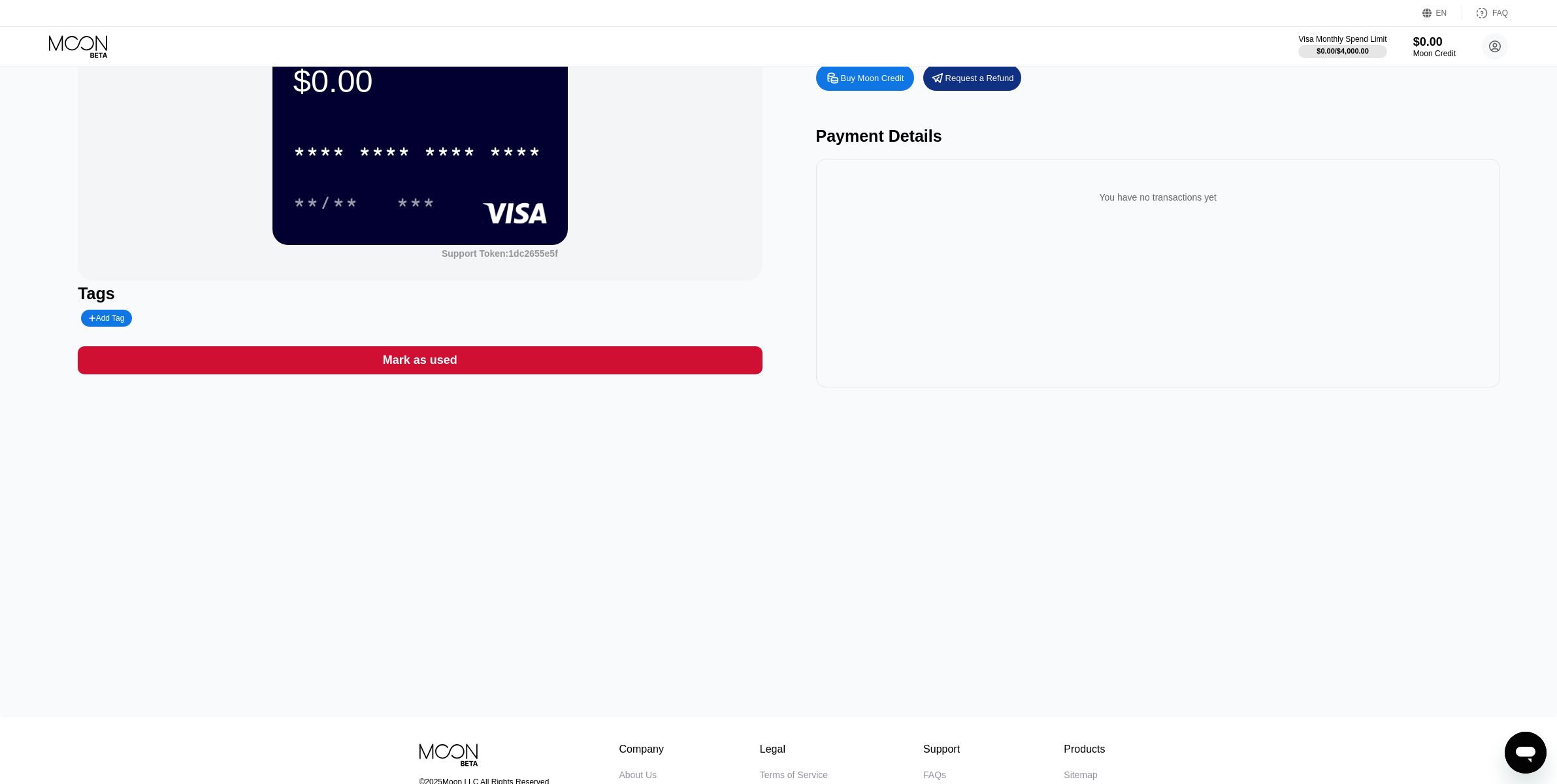
scroll to position [0, 0]
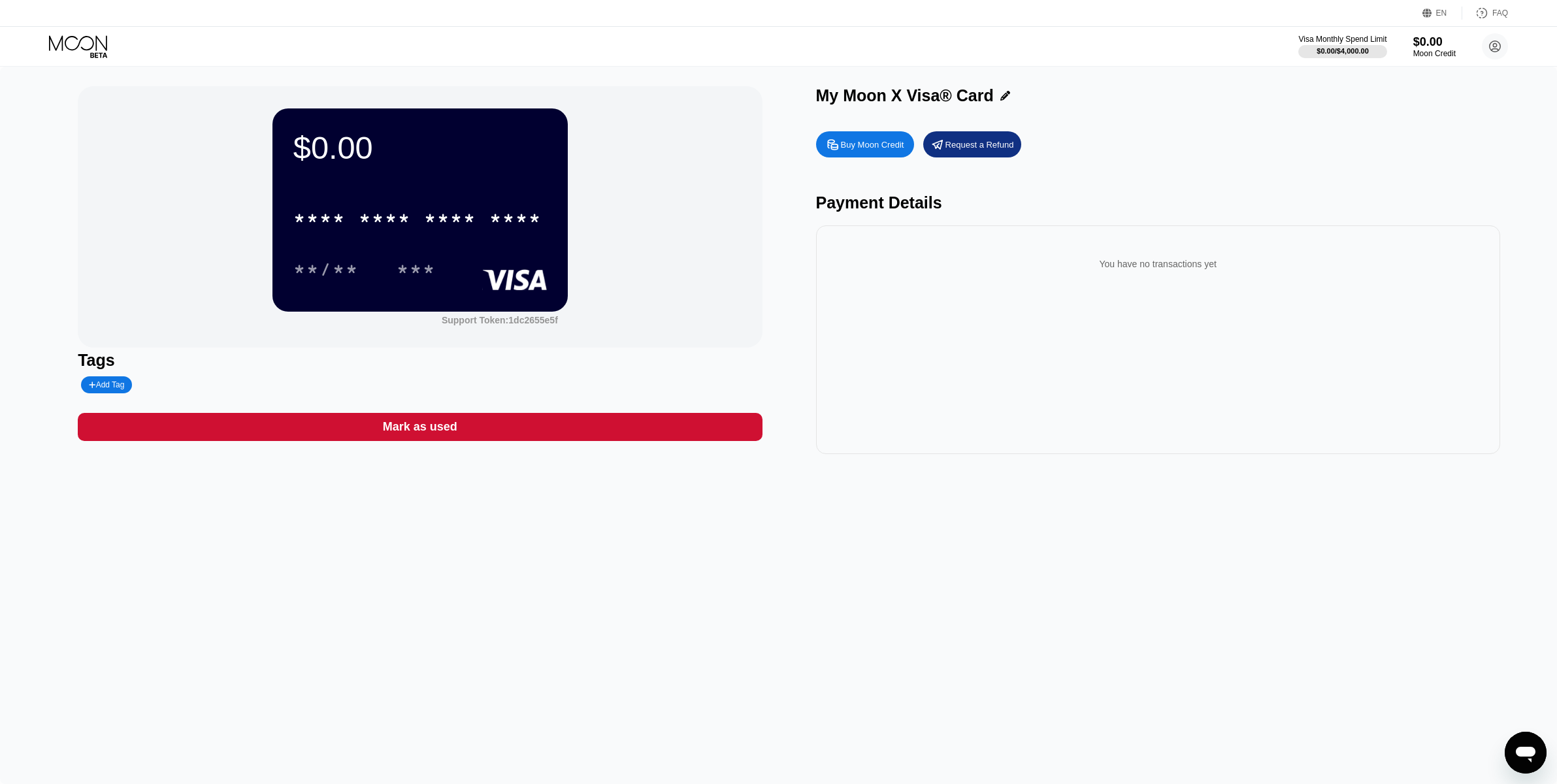
click at [883, 678] on div "$0.00 * * * * * * * * * * * * **** **/** *** Support Token: 1dc2655e5f Tags Add…" at bounding box center [778, 425] width 1557 height 718
click at [466, 575] on div "$0.00 * * * * * * * * * * * * **** **/** *** Support Token: 1dc2655e5f Tags Add…" at bounding box center [778, 425] width 1557 height 718
click at [625, 593] on div "$0.00 * * * * * * * * * * * * **** **/** *** Support Token: 1dc2655e5f Tags Add…" at bounding box center [778, 425] width 1557 height 718
click at [879, 608] on div "$0.00 * * * * * * * * * * * * **** **/** *** Support Token: 1dc2655e5f Tags Add…" at bounding box center [778, 425] width 1557 height 718
